Goal: Find specific page/section: Find specific page/section

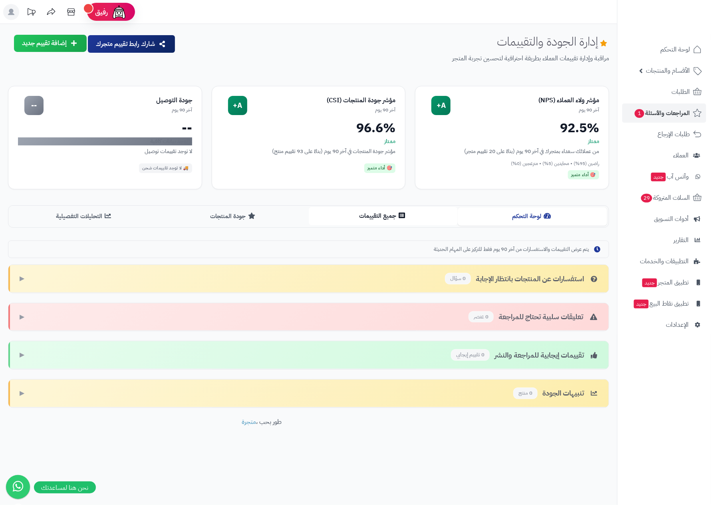
click at [370, 211] on button "جميع التقييمات" at bounding box center [383, 216] width 149 height 18
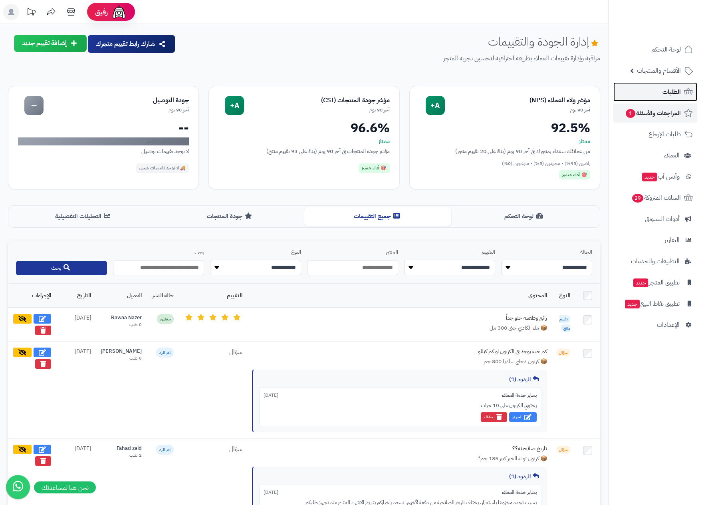
click at [672, 91] on span "الطلبات" at bounding box center [671, 91] width 18 height 11
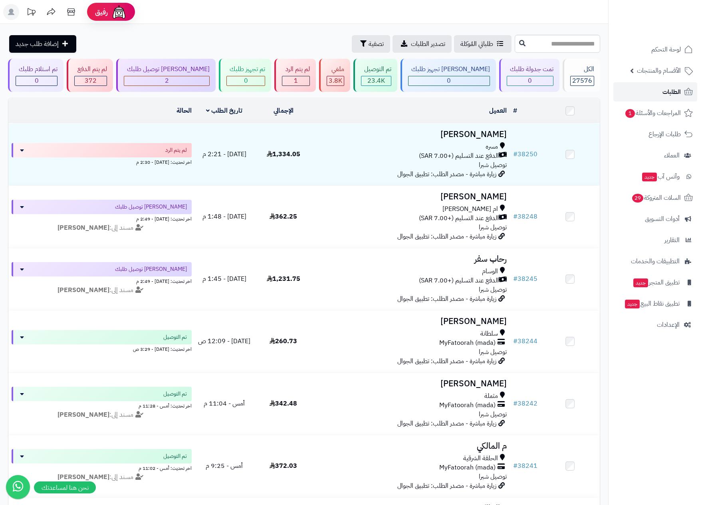
click at [671, 90] on span "الطلبات" at bounding box center [671, 91] width 18 height 11
